Goal: Task Accomplishment & Management: Complete application form

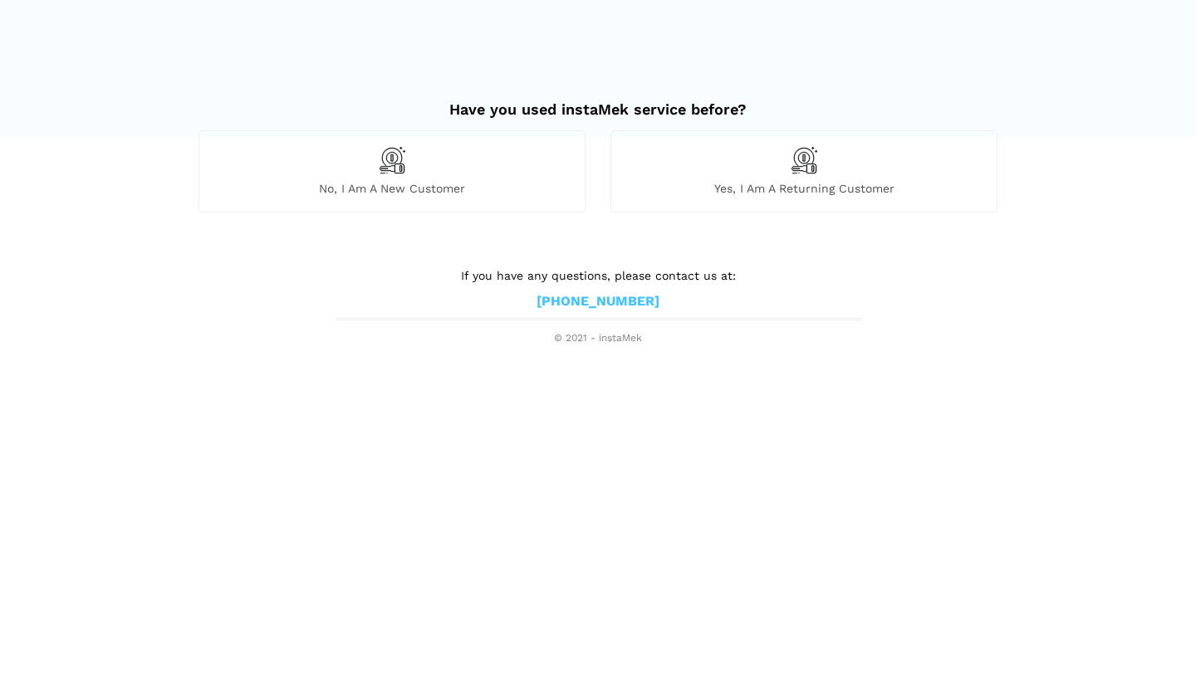
click at [460, 157] on div "No, I am a new customer" at bounding box center [392, 170] width 387 height 81
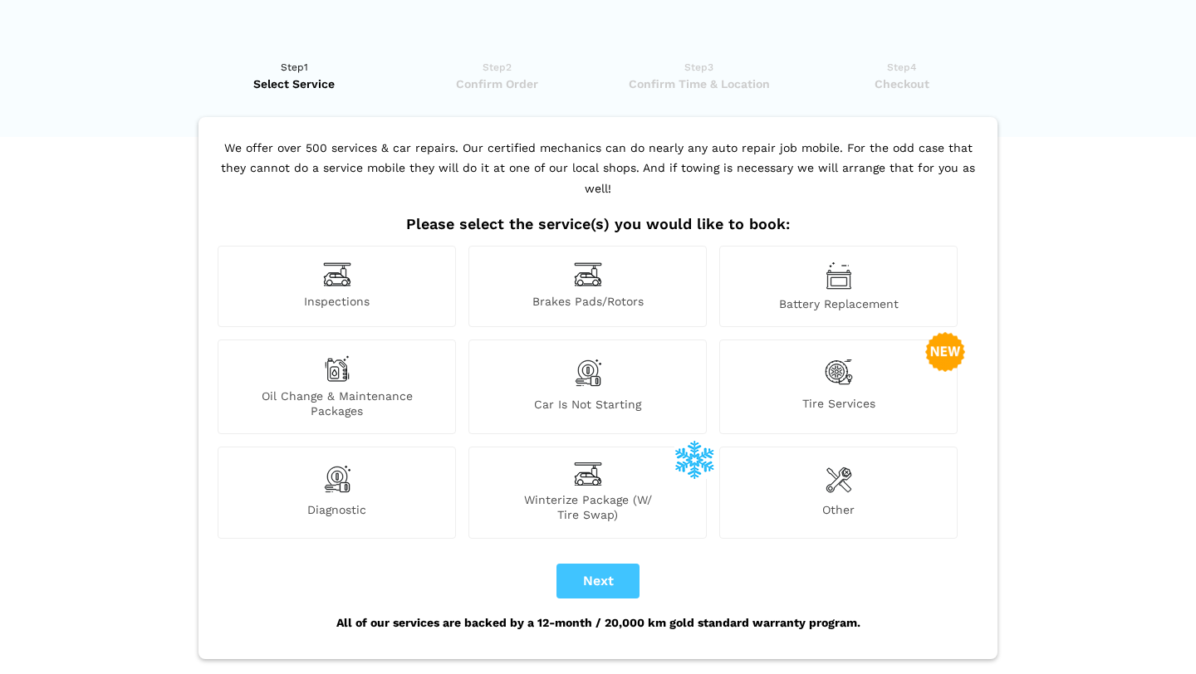
click at [858, 297] on span "Battery Replacement" at bounding box center [838, 304] width 237 height 15
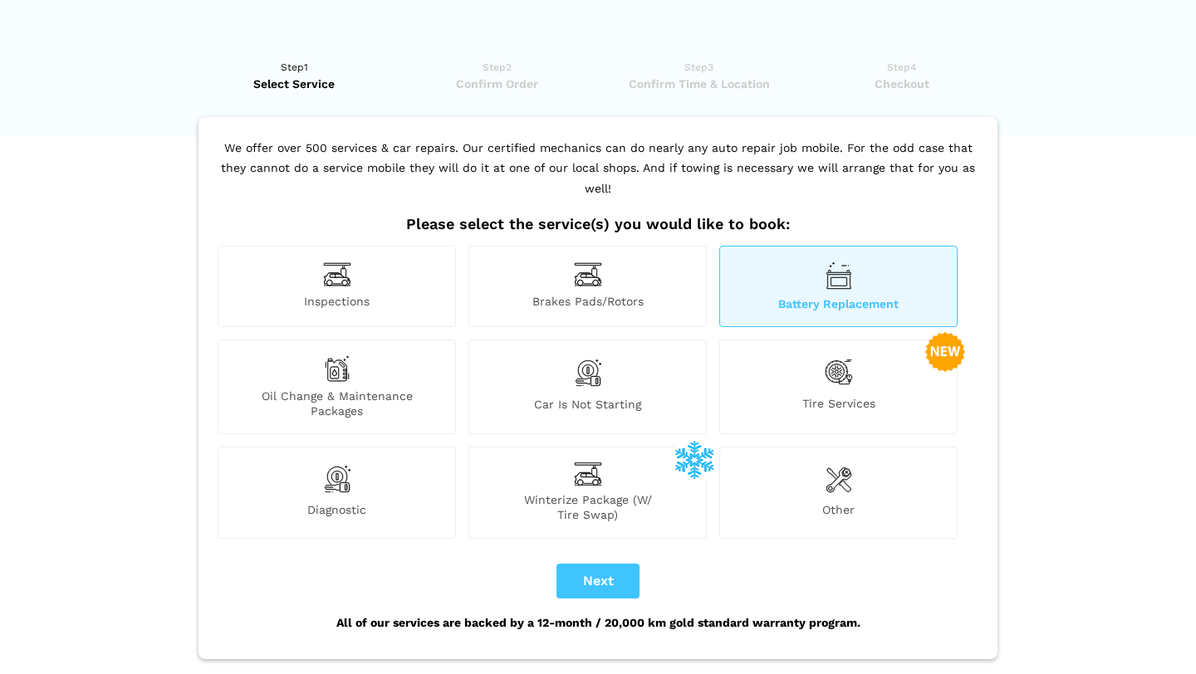
click at [615, 397] on span "Car is not starting" at bounding box center [587, 408] width 237 height 22
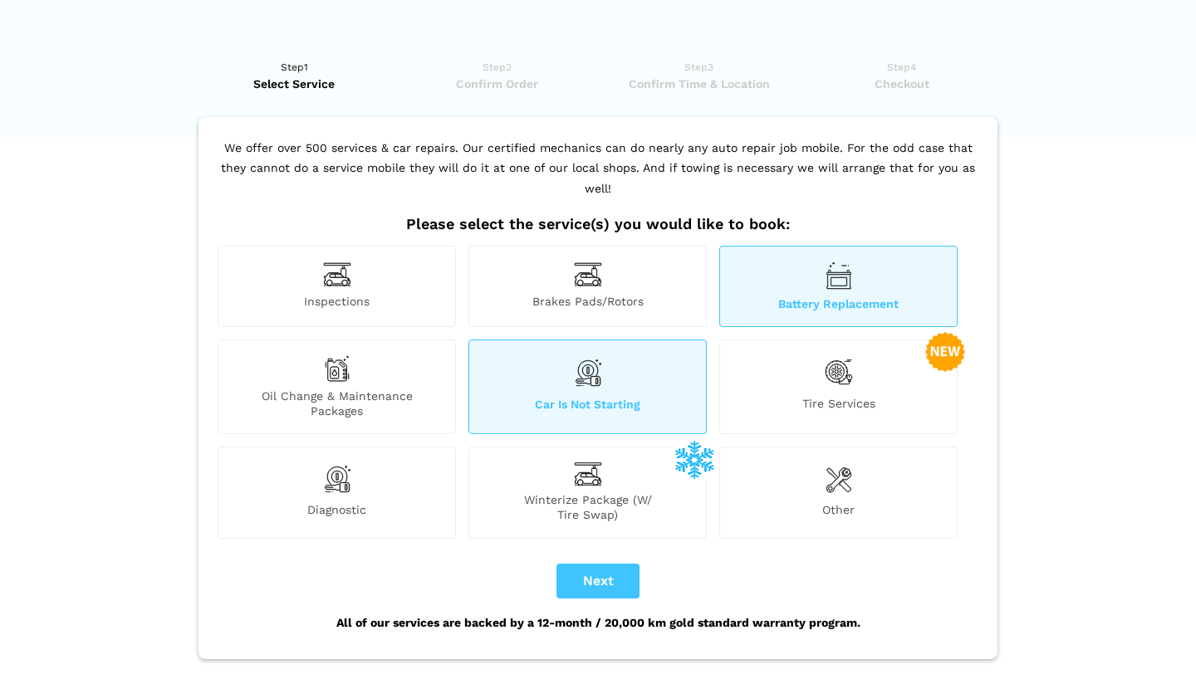
click at [635, 397] on span "Car is not starting" at bounding box center [587, 408] width 237 height 22
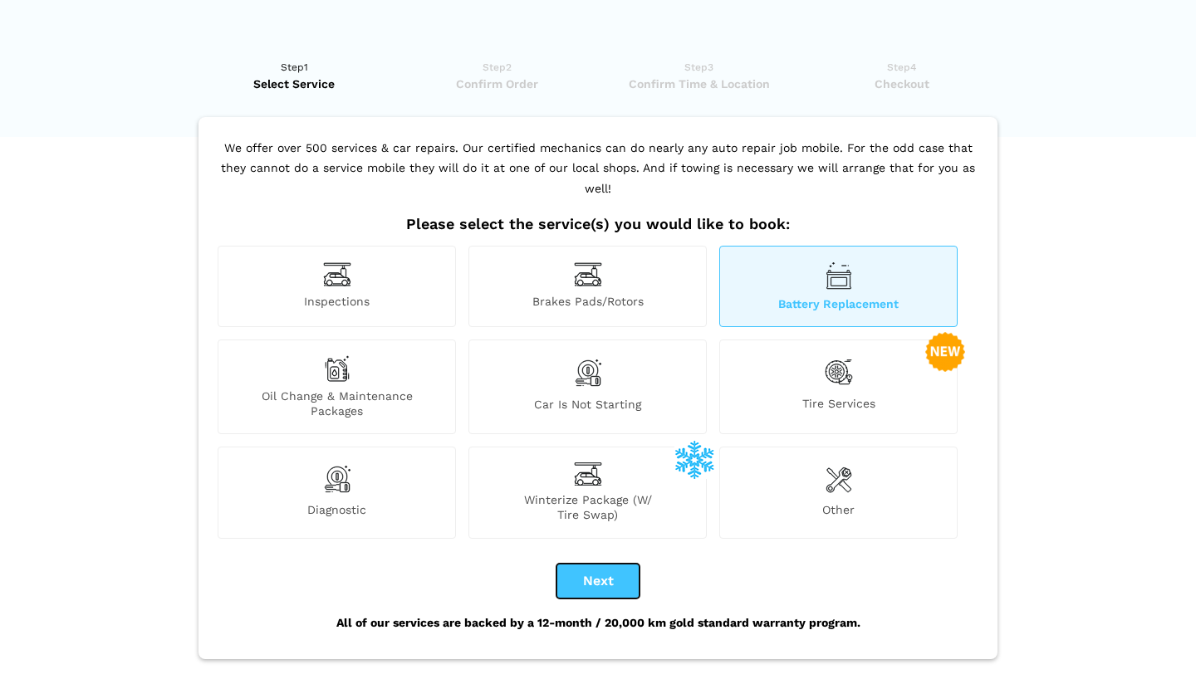
click at [599, 564] on button "Next" at bounding box center [598, 581] width 83 height 35
checkbox input "true"
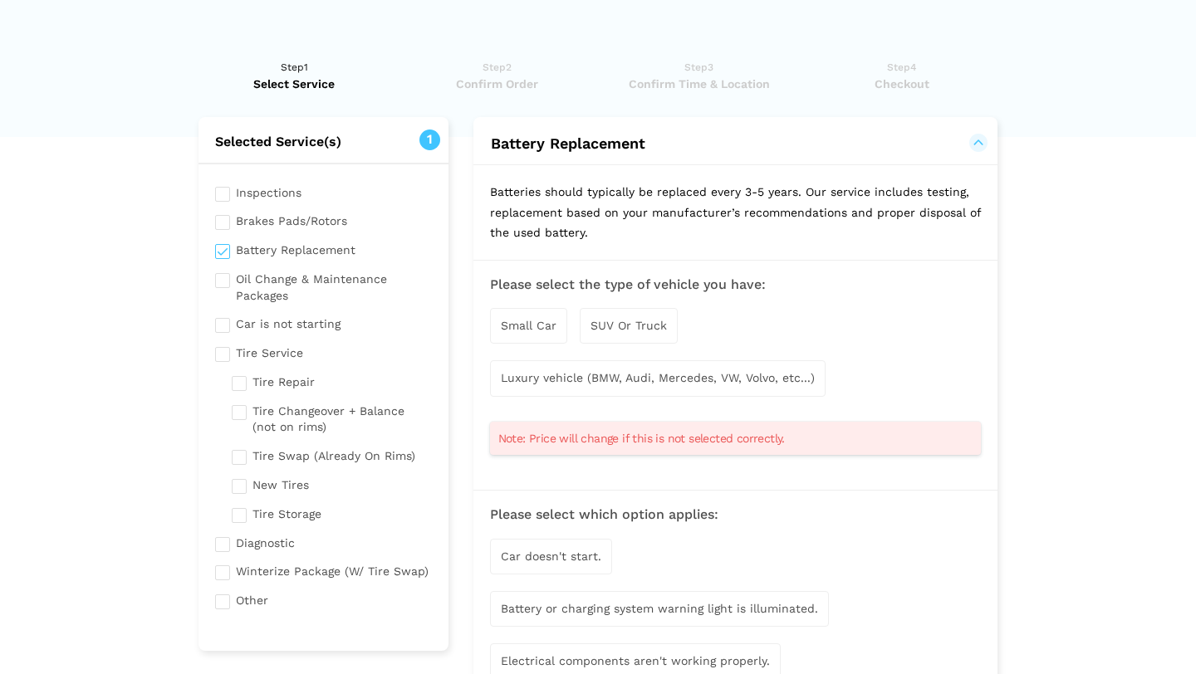
scroll to position [3, 0]
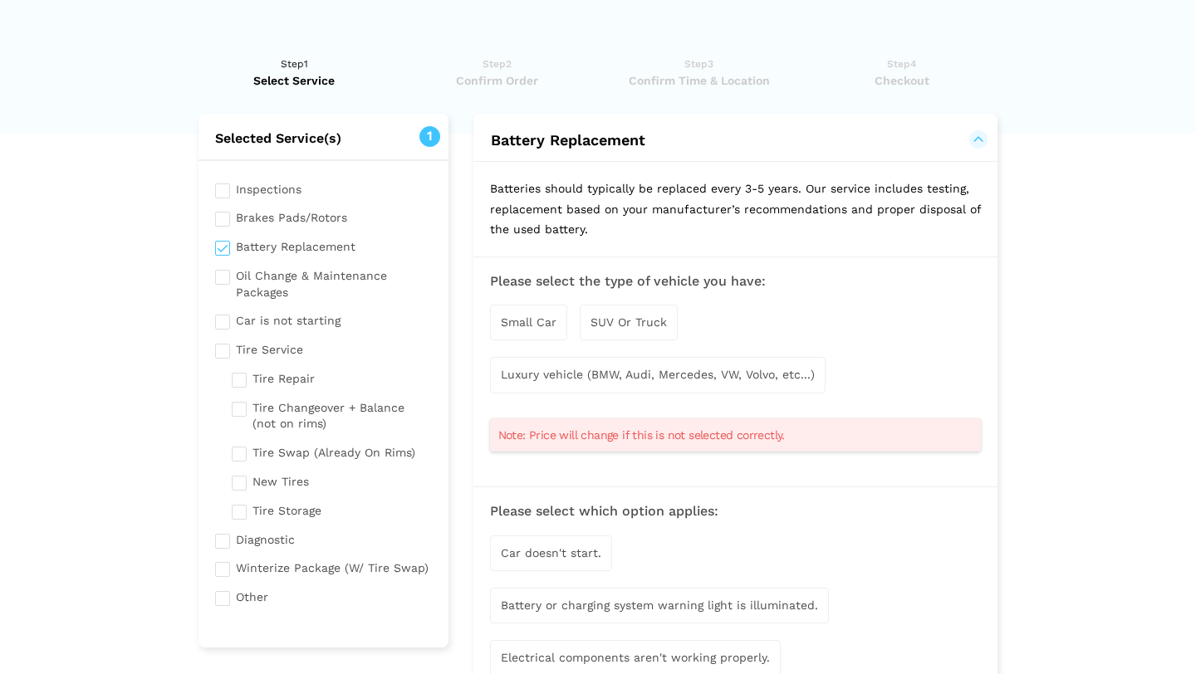
click at [537, 329] on div "Small Car" at bounding box center [528, 323] width 77 height 36
click at [566, 373] on span "Luxury vehicle (BMW, Audi, Mercedes, VW, Volvo, etc...)" at bounding box center [658, 376] width 314 height 13
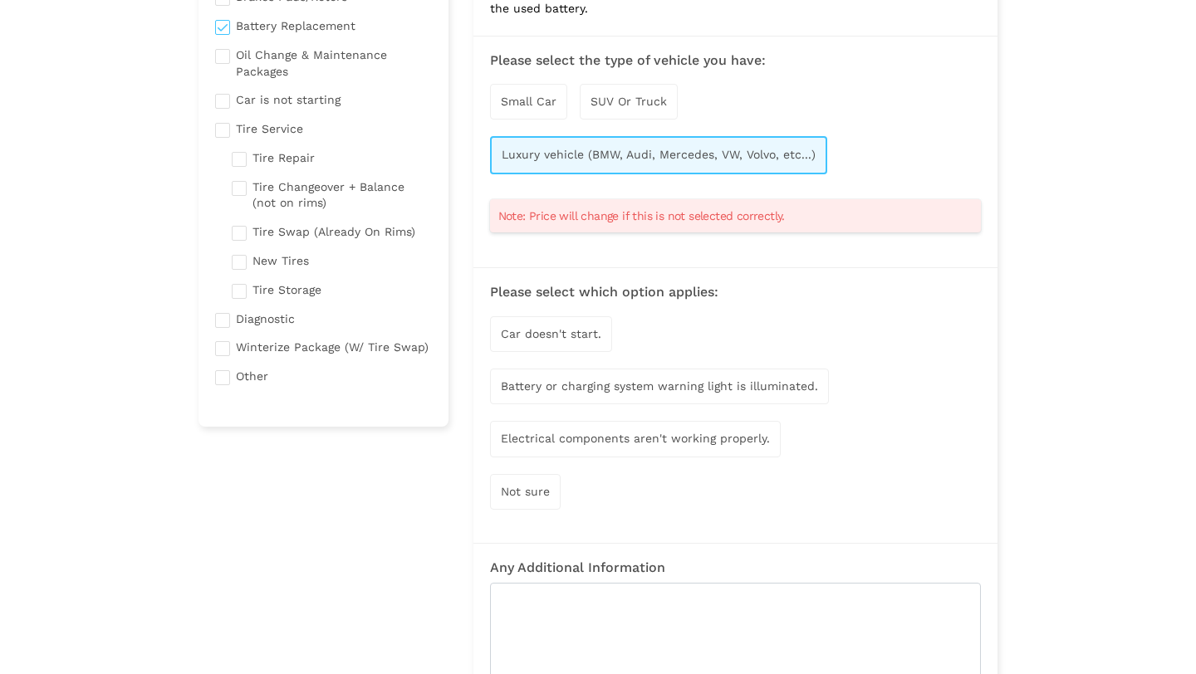
scroll to position [227, 0]
click at [566, 341] on div "Car doesn't start." at bounding box center [551, 332] width 122 height 36
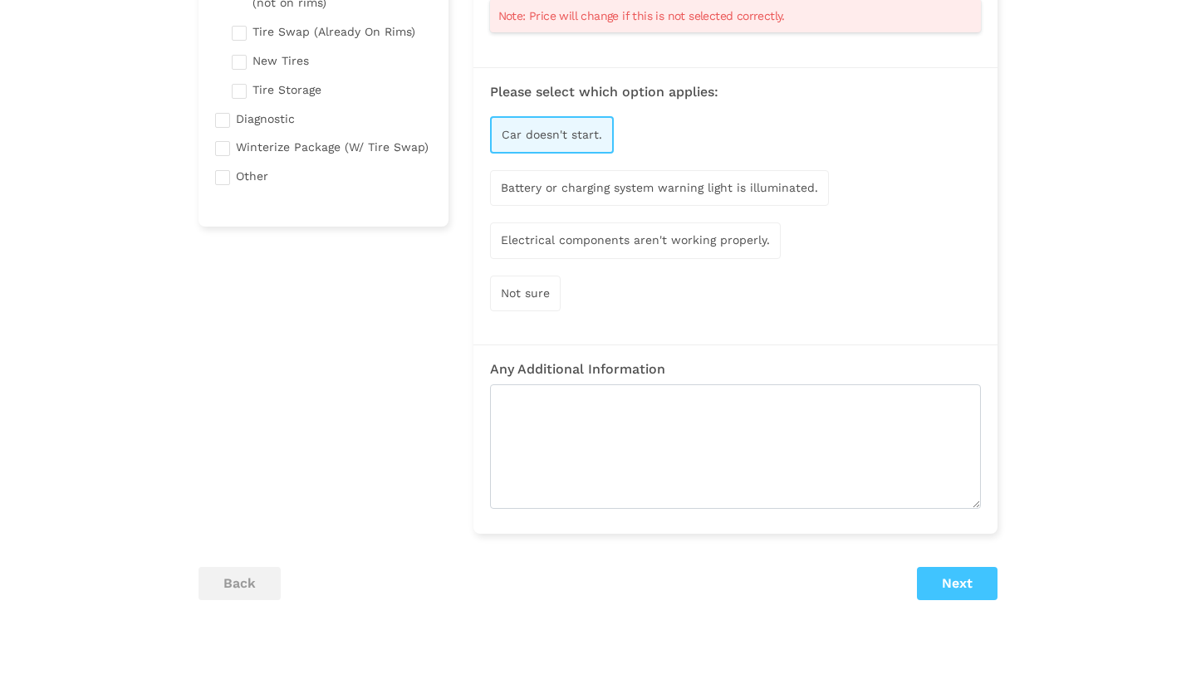
scroll to position [430, 0]
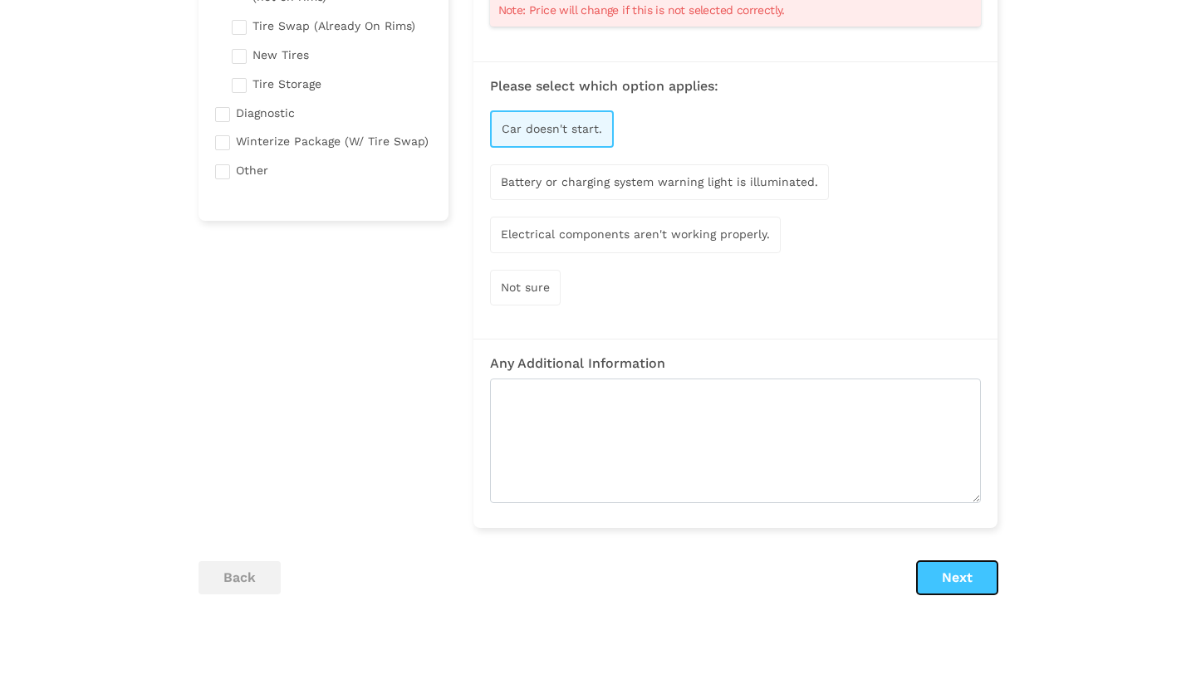
click at [943, 584] on button "Next" at bounding box center [957, 578] width 81 height 33
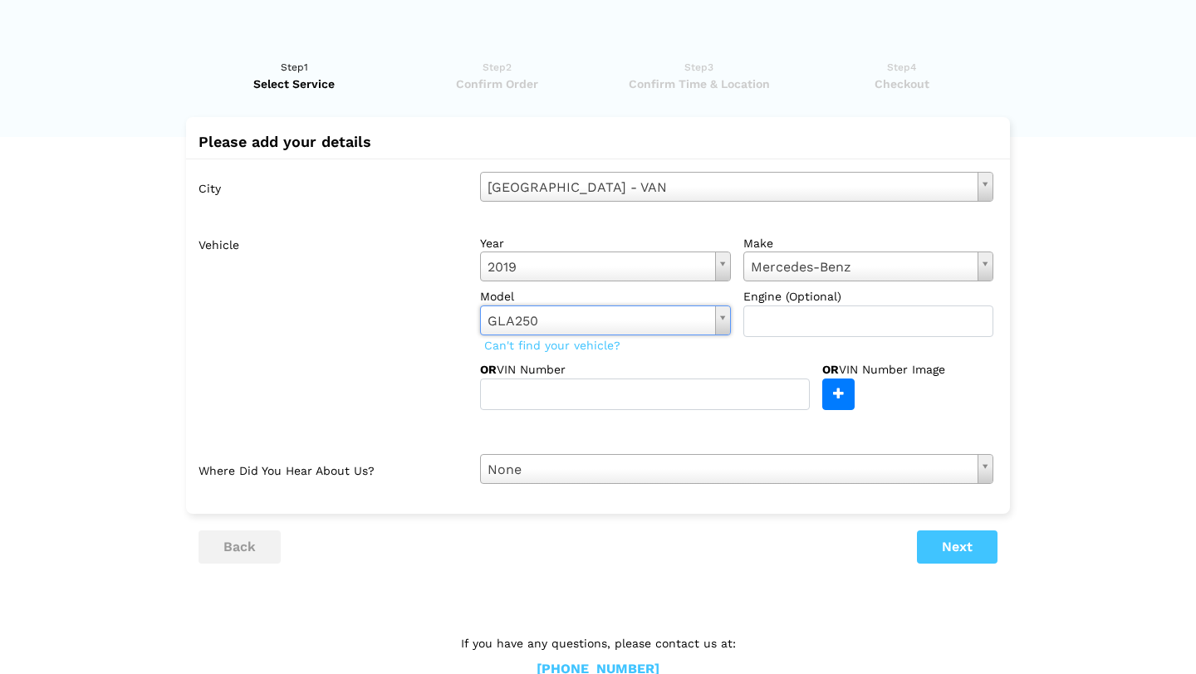
scroll to position [37, 0]
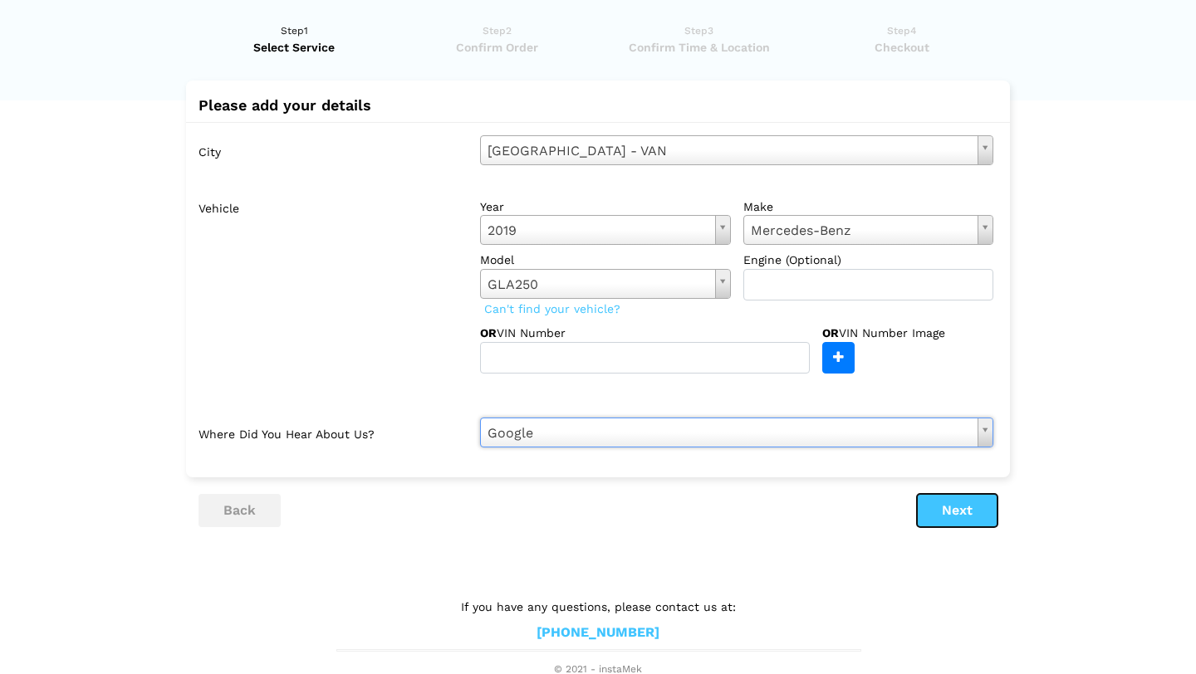
click at [964, 515] on button "Next" at bounding box center [957, 510] width 81 height 33
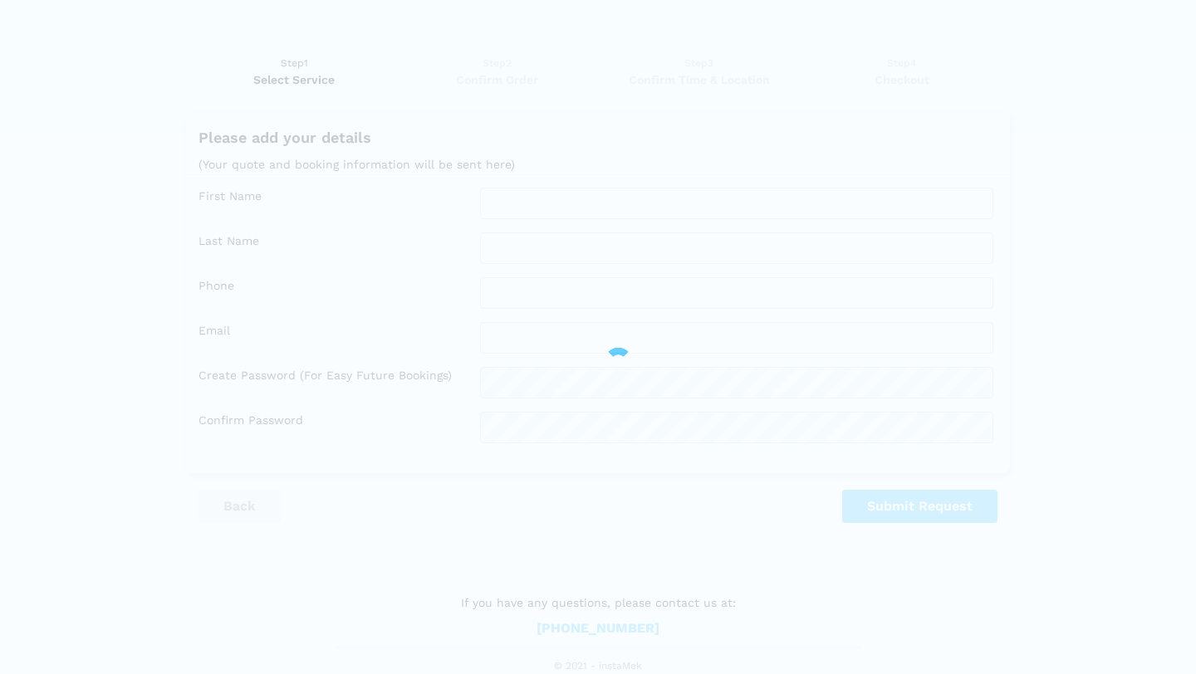
scroll to position [4, 0]
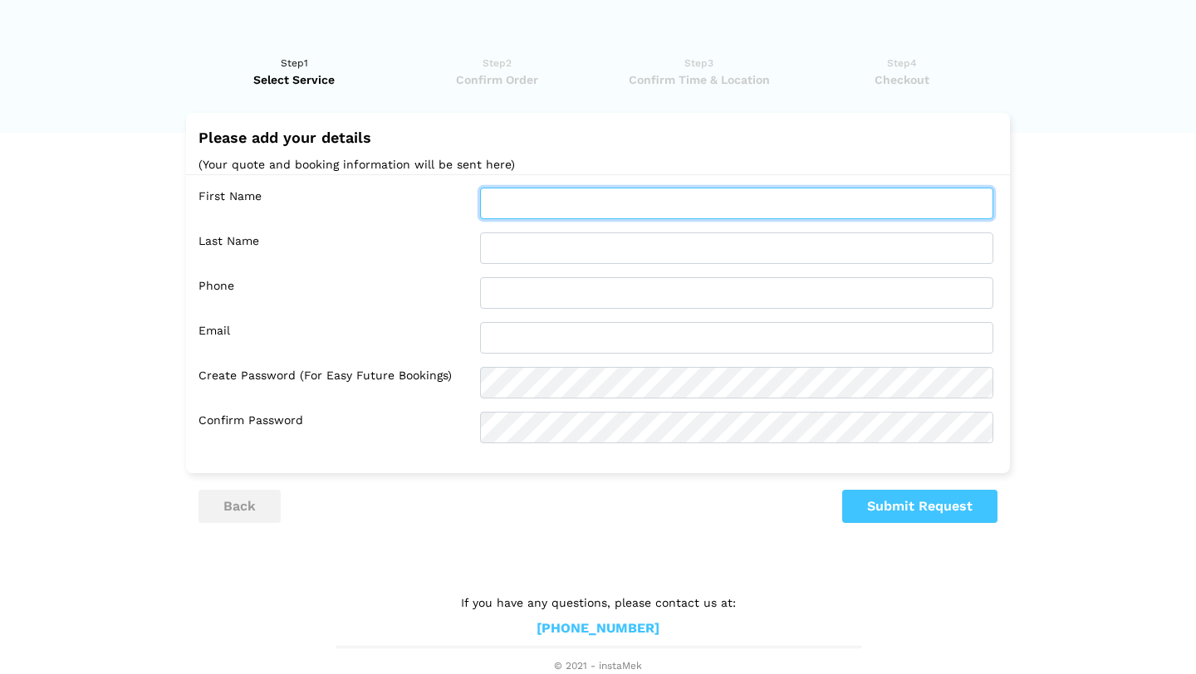
click at [607, 209] on input "text" at bounding box center [736, 204] width 513 height 32
type input "[PERSON_NAME]"
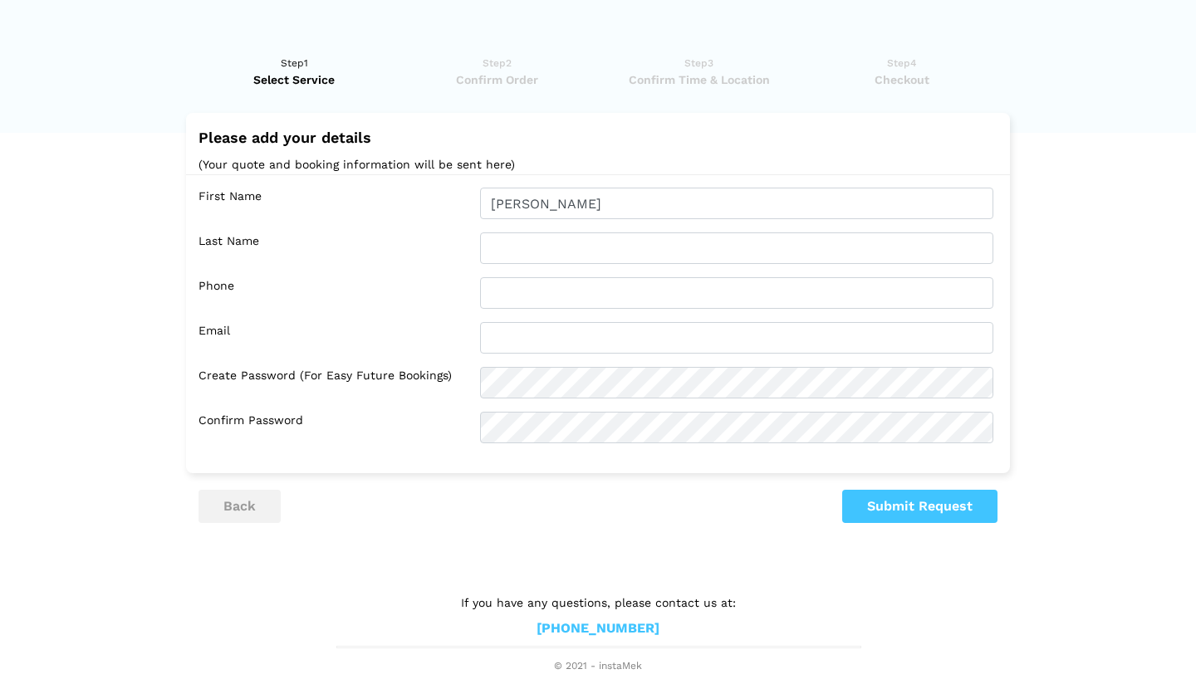
type input "[PERSON_NAME]"
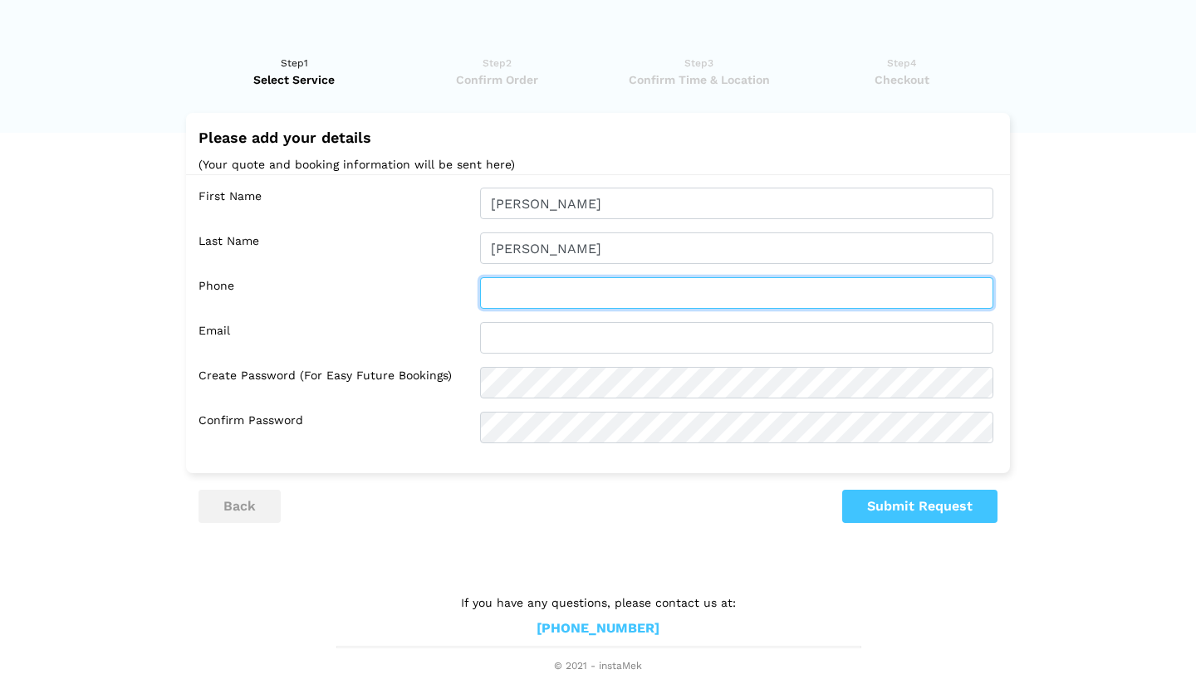
type input "6043156058"
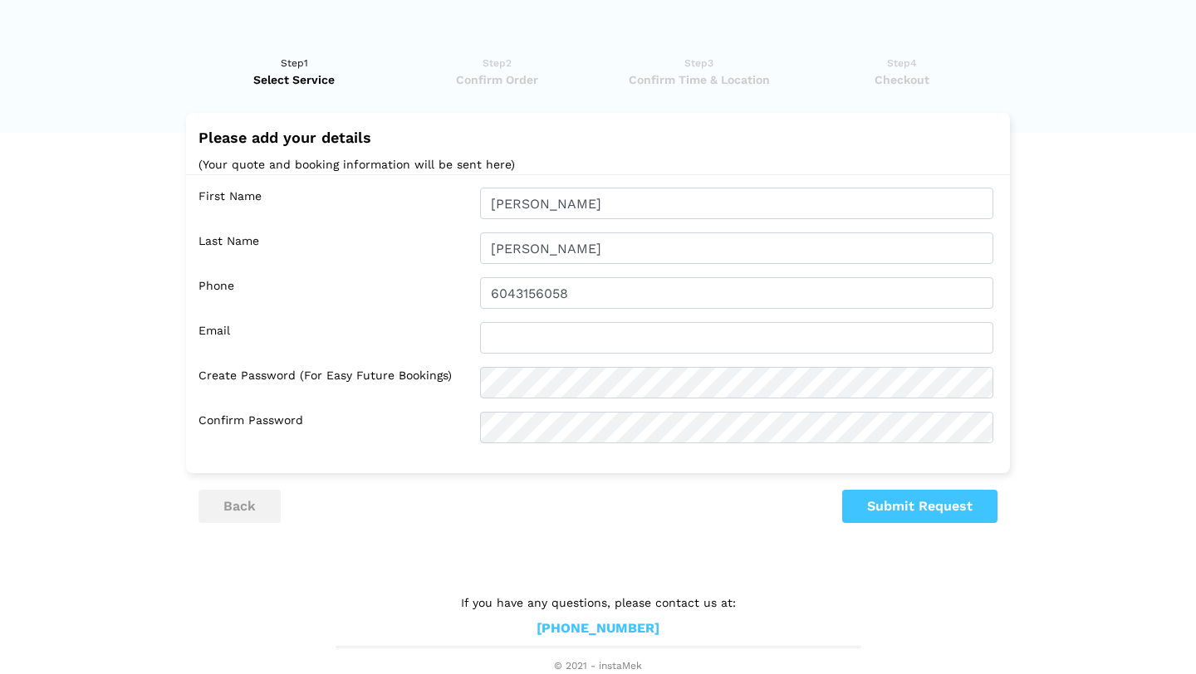
type input "[EMAIL_ADDRESS][DOMAIN_NAME]"
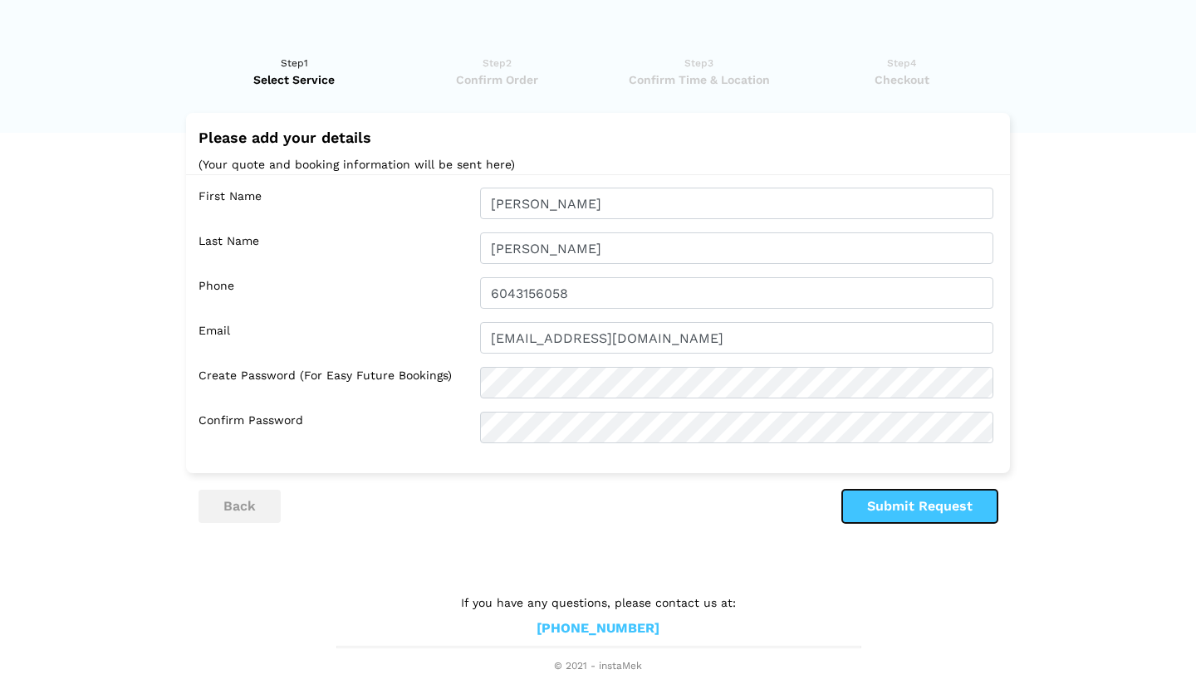
click at [966, 512] on button "Submit Request" at bounding box center [919, 506] width 155 height 33
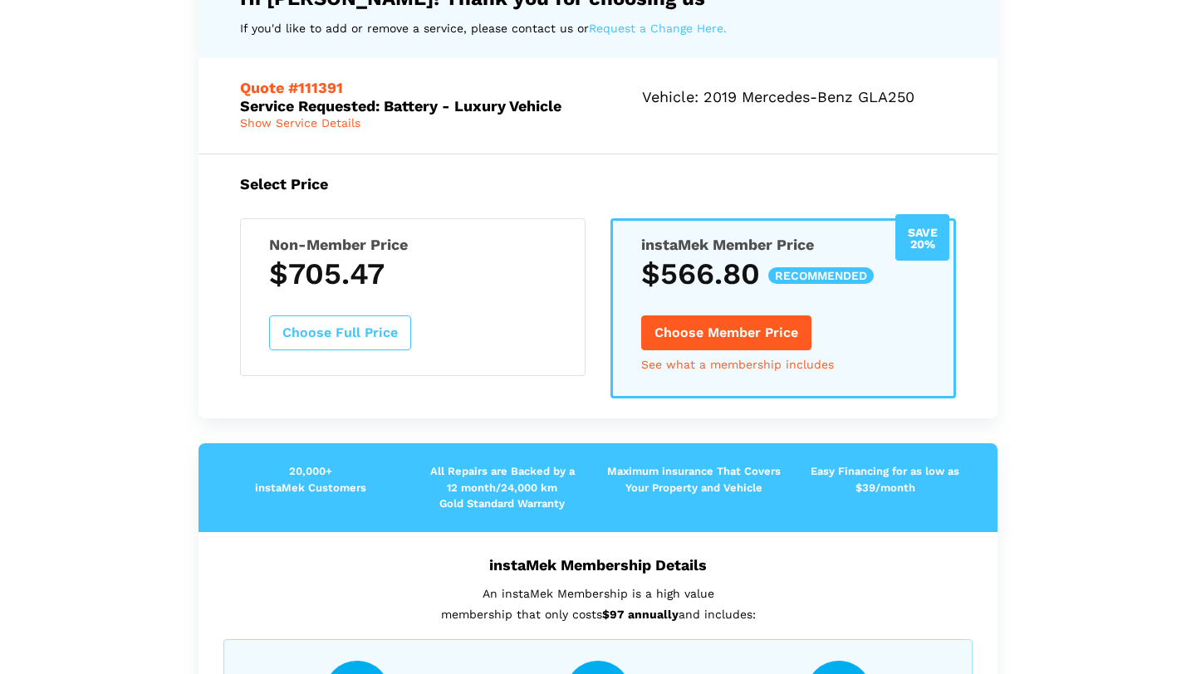
scroll to position [52, 0]
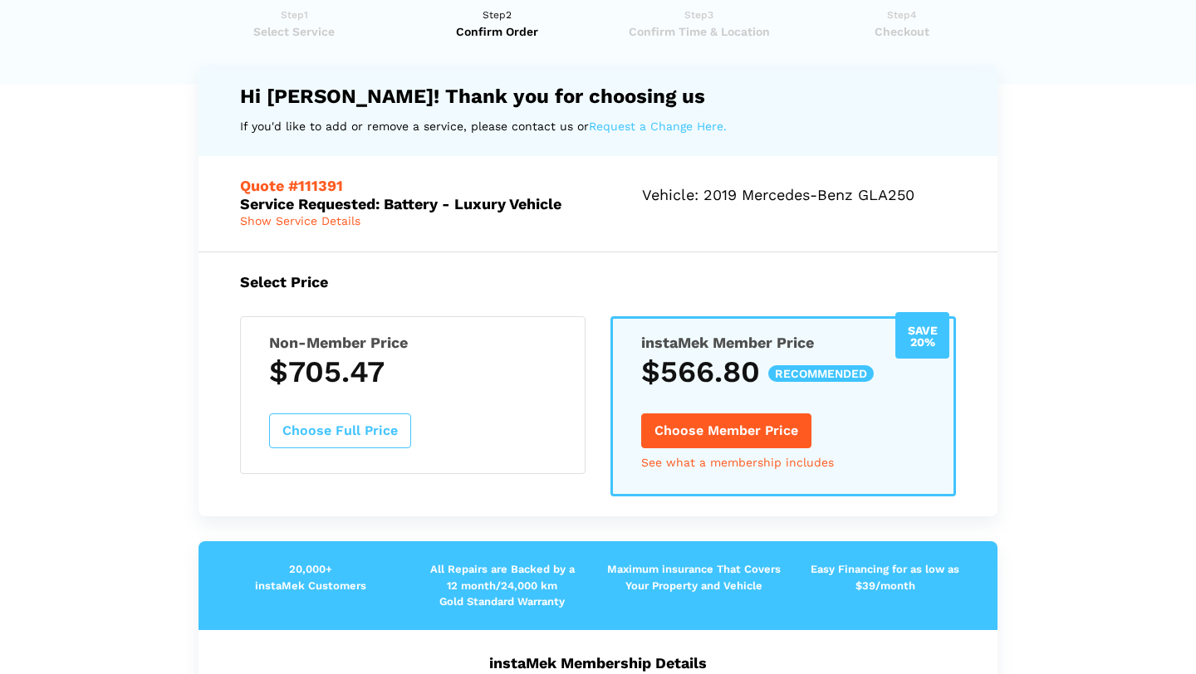
click at [636, 127] on link "Request a Change Here." at bounding box center [658, 126] width 138 height 21
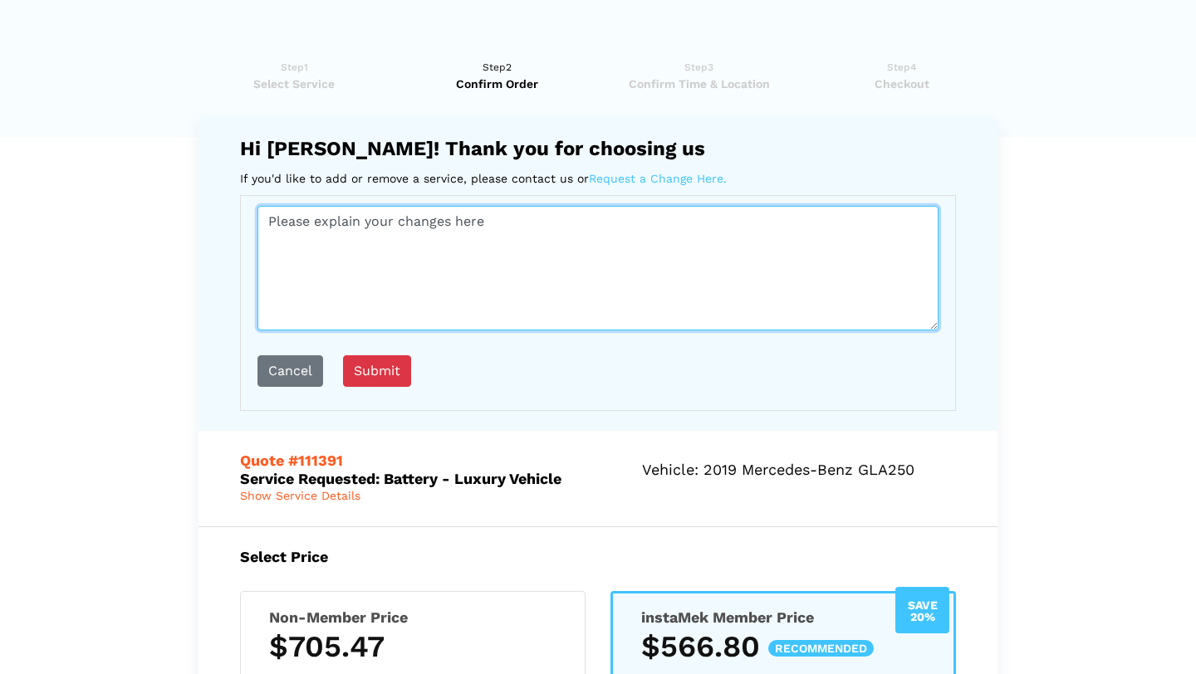
click at [575, 210] on textarea "Please explain your changes here" at bounding box center [597, 268] width 681 height 125
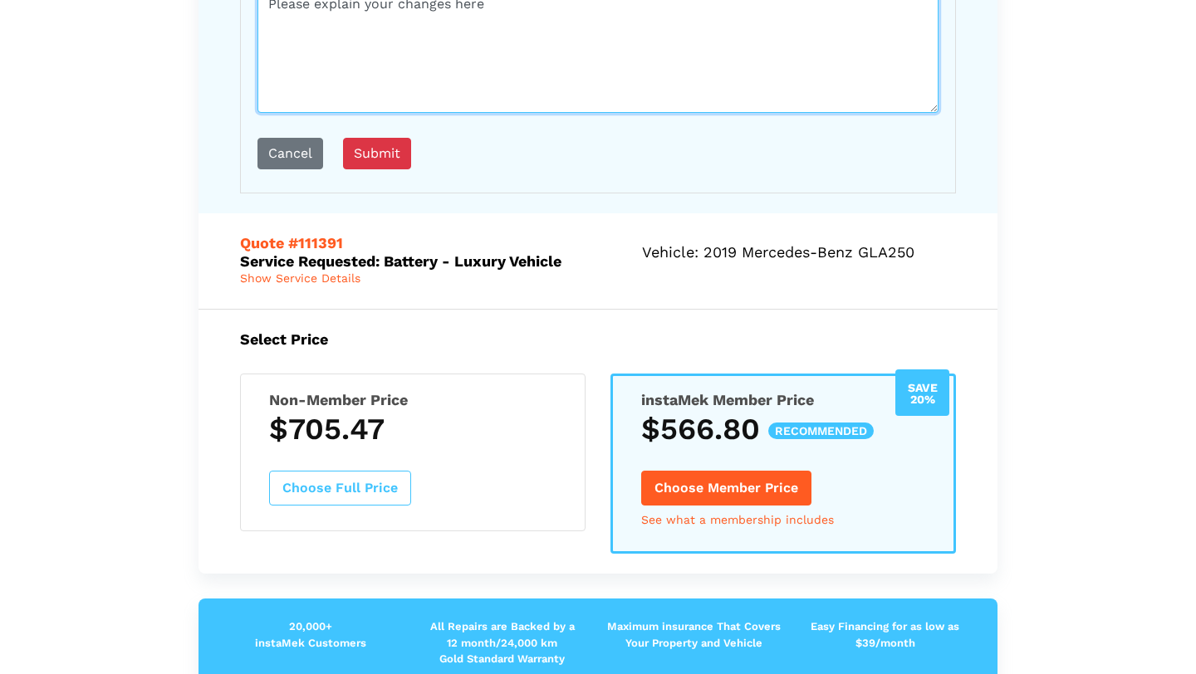
scroll to position [228, 0]
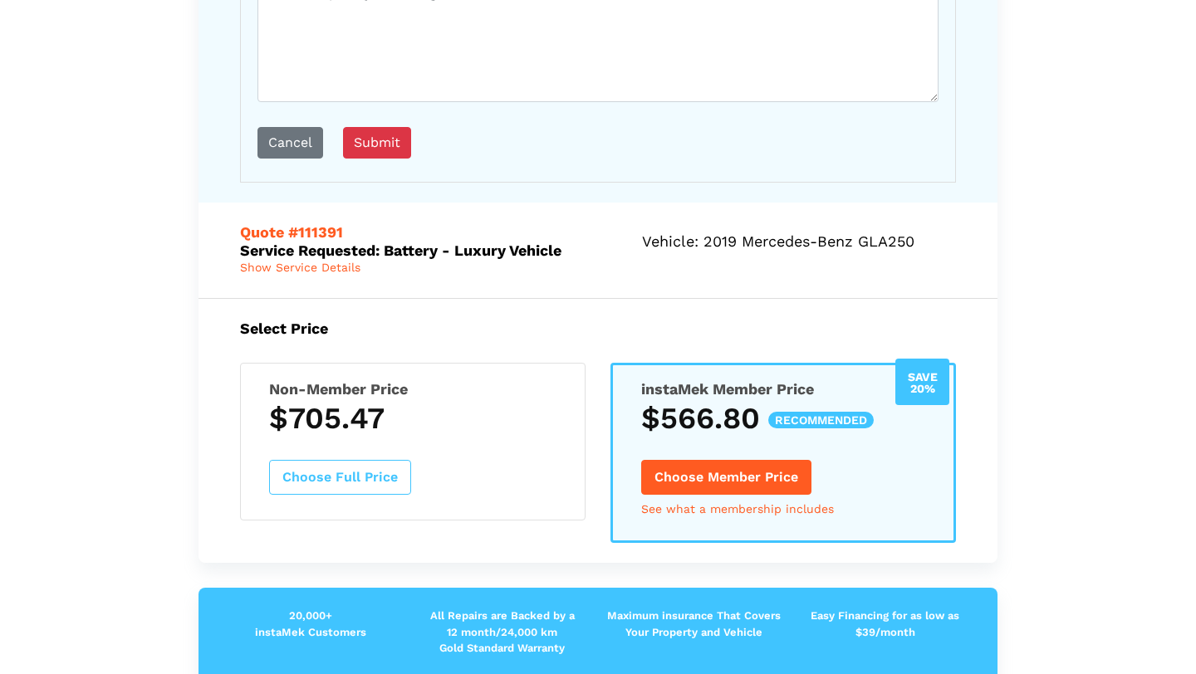
click at [333, 267] on span "Show Service Details" at bounding box center [300, 267] width 120 height 13
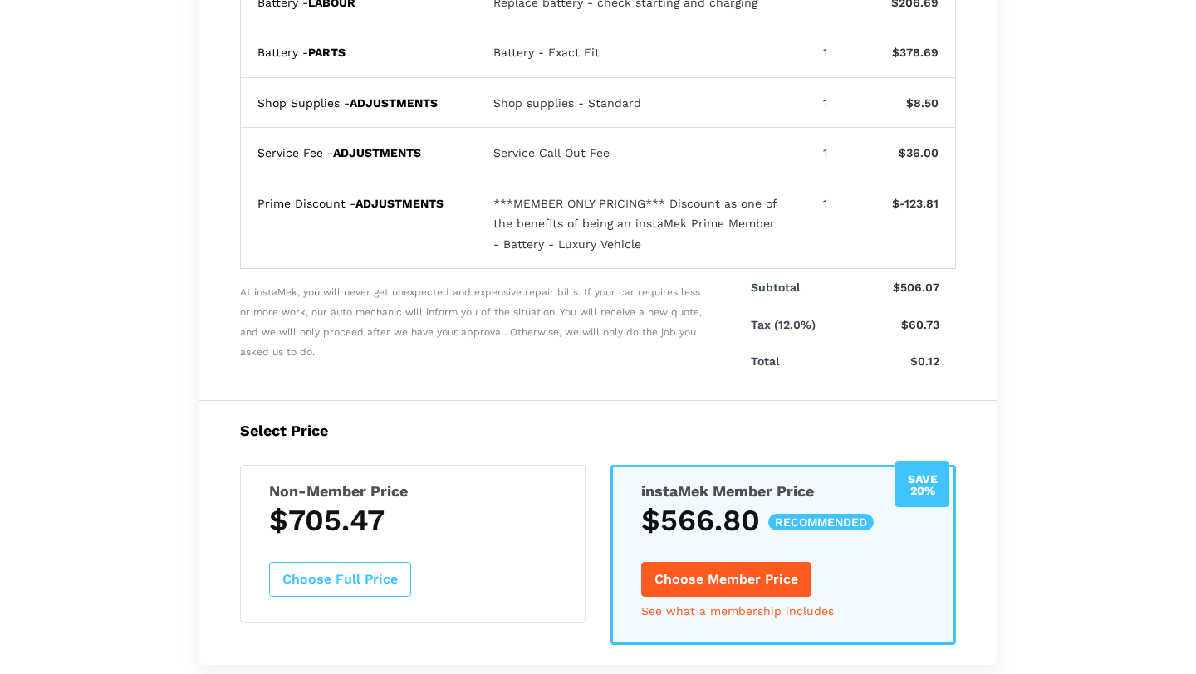
scroll to position [611, 0]
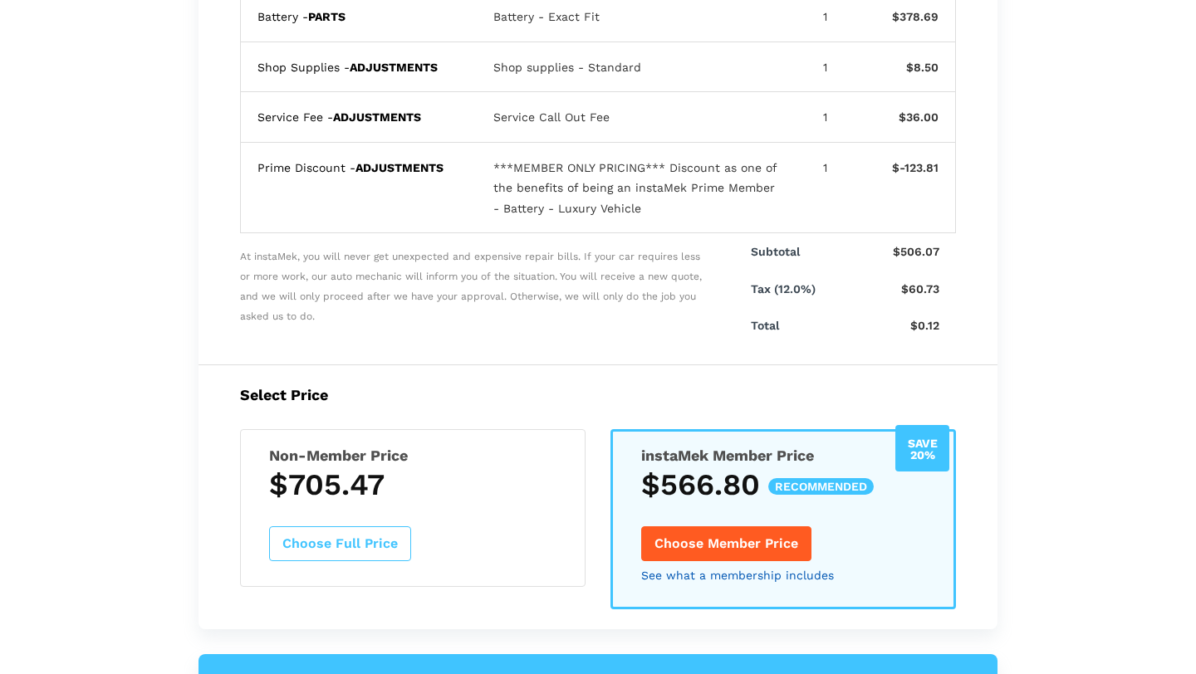
click at [826, 578] on link "See what a membership includes" at bounding box center [737, 576] width 193 height 12
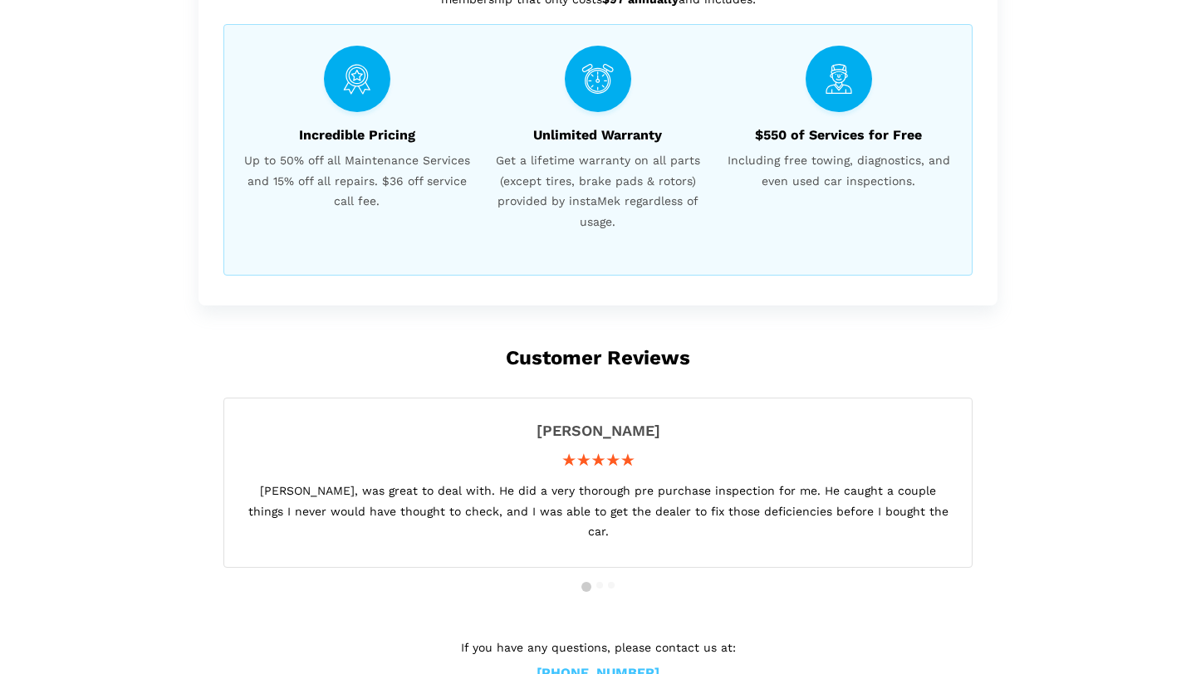
scroll to position [1462, 0]
